Goal: Obtain resource: Download file/media

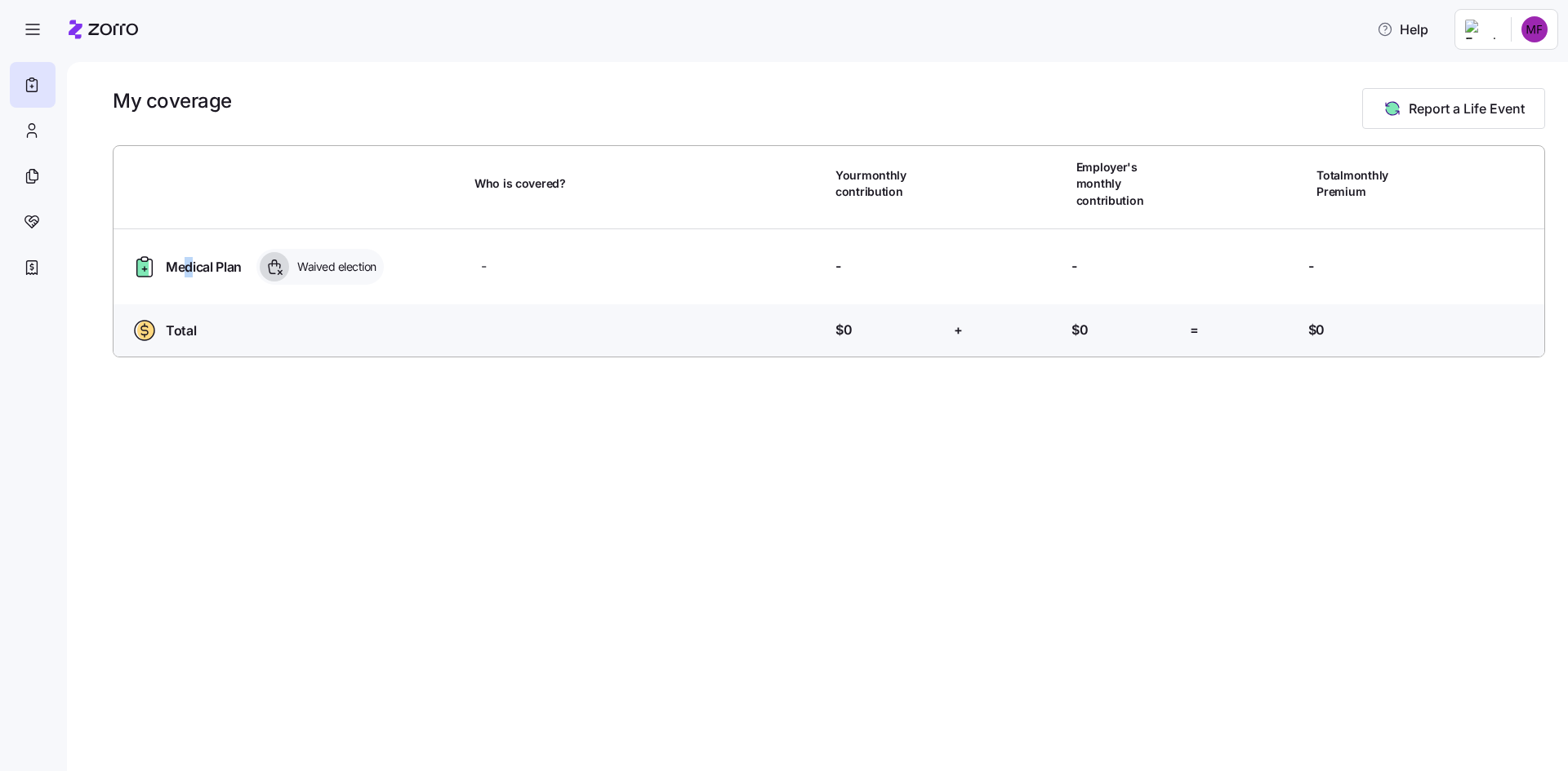
click at [186, 257] on span "Medical Plan" at bounding box center [203, 267] width 76 height 21
click at [29, 175] on icon at bounding box center [31, 176] width 18 height 20
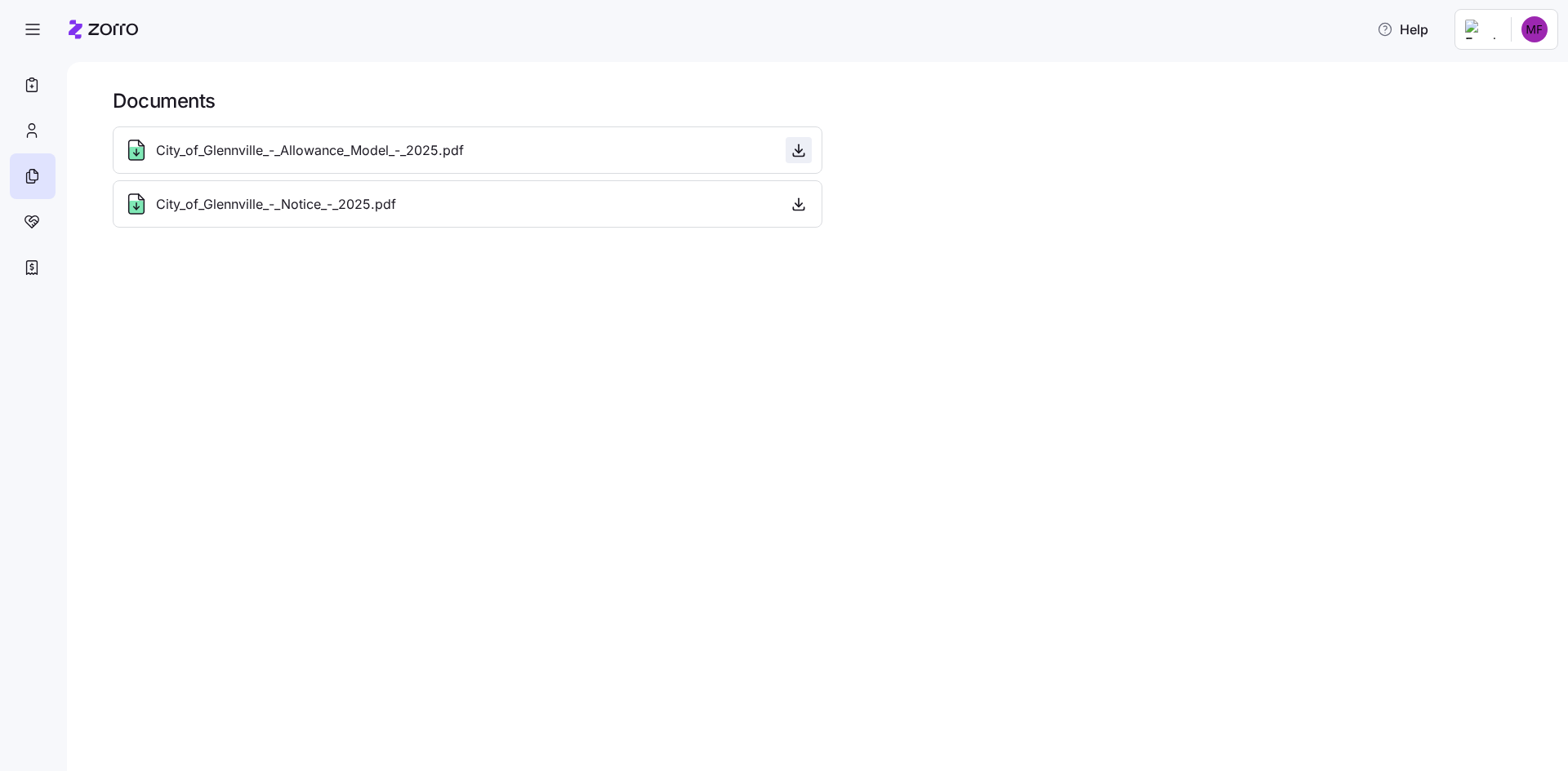
click at [800, 154] on icon "button" at bounding box center [798, 149] width 16 height 16
